Goal: Entertainment & Leisure: Browse casually

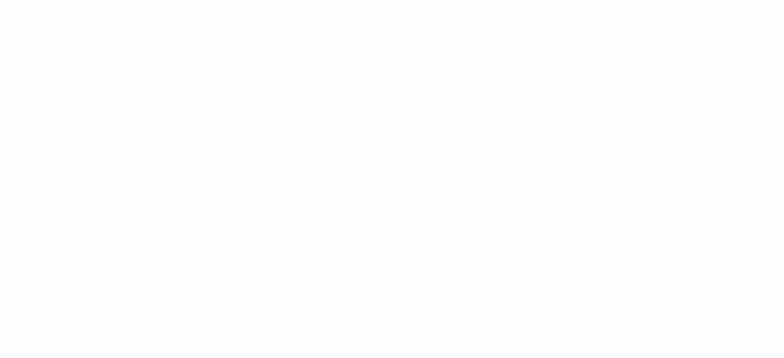
scroll to position [618, 0]
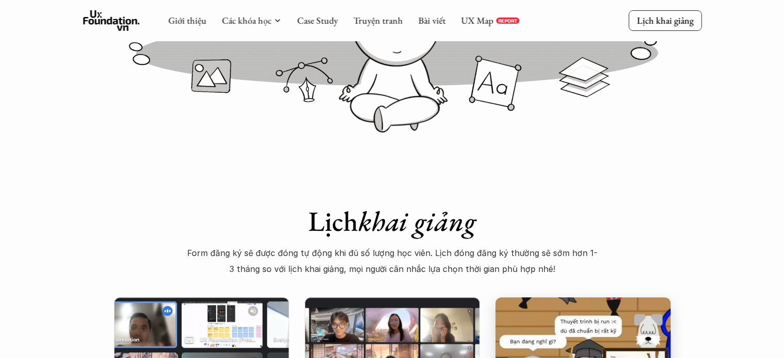
scroll to position [93, 0]
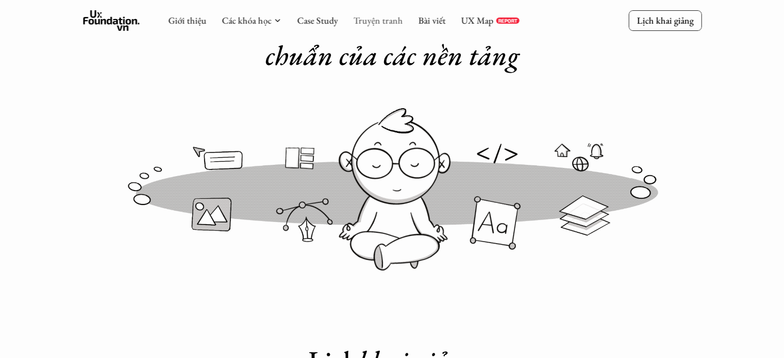
click at [390, 19] on link "Truyện tranh" at bounding box center [377, 20] width 49 height 12
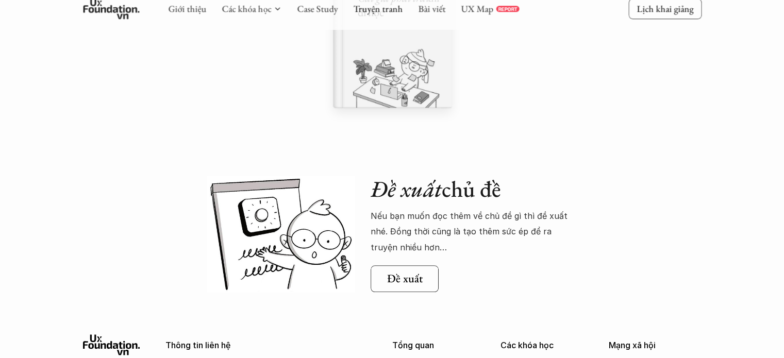
scroll to position [825, 0]
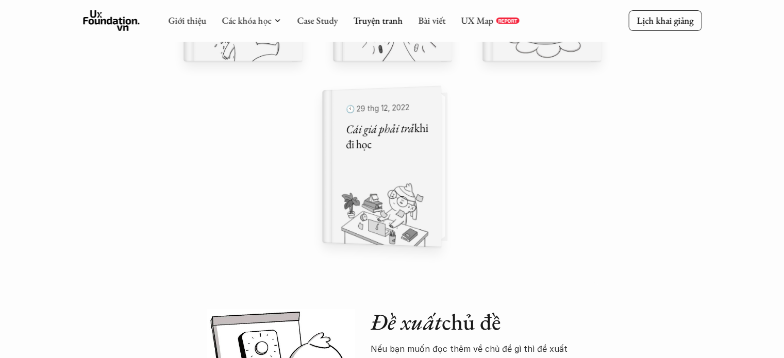
click at [368, 181] on img at bounding box center [375, 212] width 106 height 70
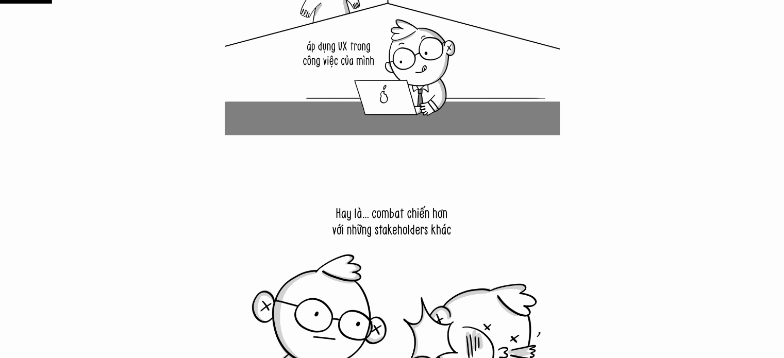
scroll to position [1134, 0]
